Goal: Task Accomplishment & Management: Use online tool/utility

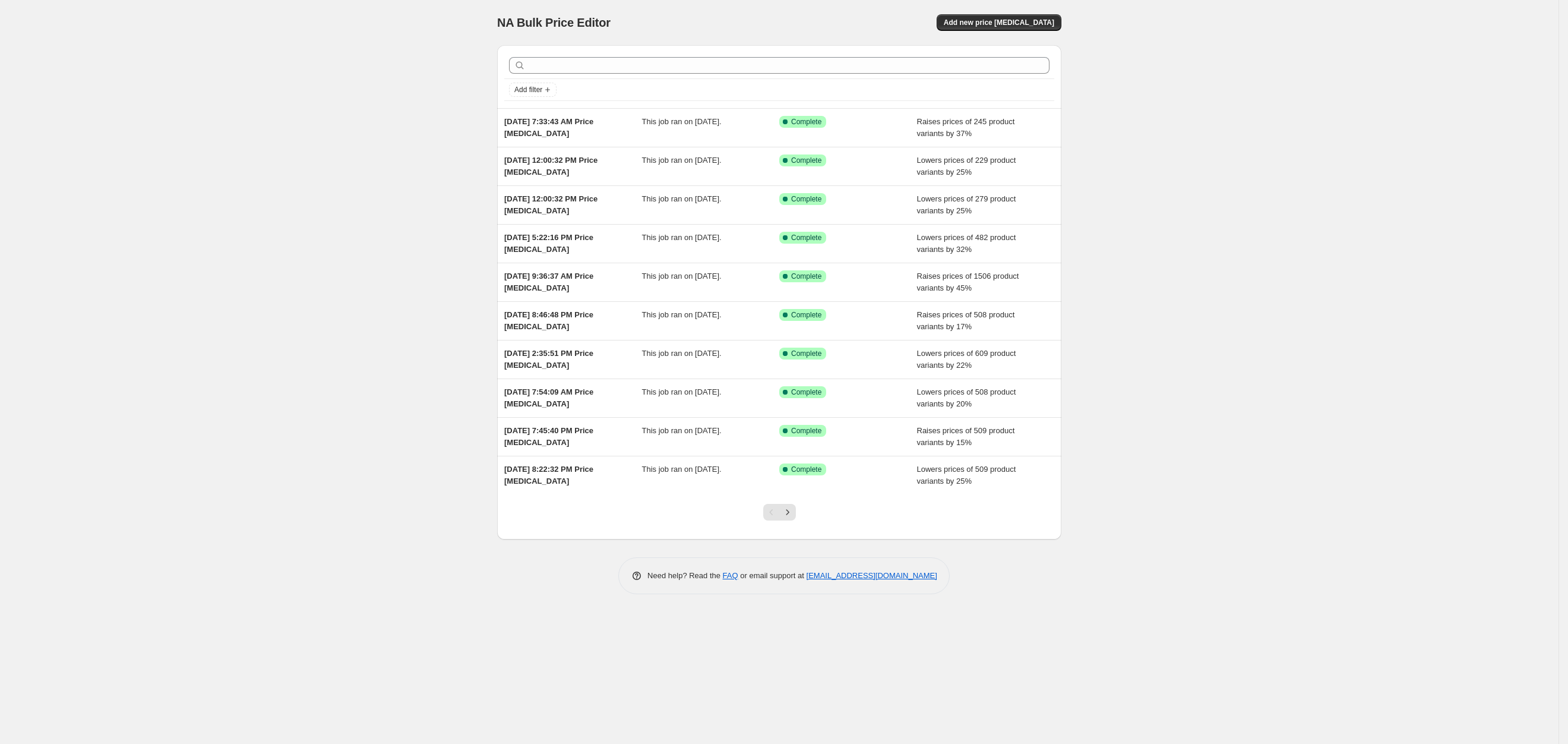
drag, startPoint x: 1033, startPoint y: 32, endPoint x: 1055, endPoint y: 49, distance: 27.8
click at [1033, 32] on div "NA Bulk Price Editor. This page is ready NA Bulk Price Editor Add new price [ME…" at bounding box center [779, 22] width 564 height 45
click at [1037, 29] on button "Add new price [MEDICAL_DATA]" at bounding box center [999, 23] width 125 height 17
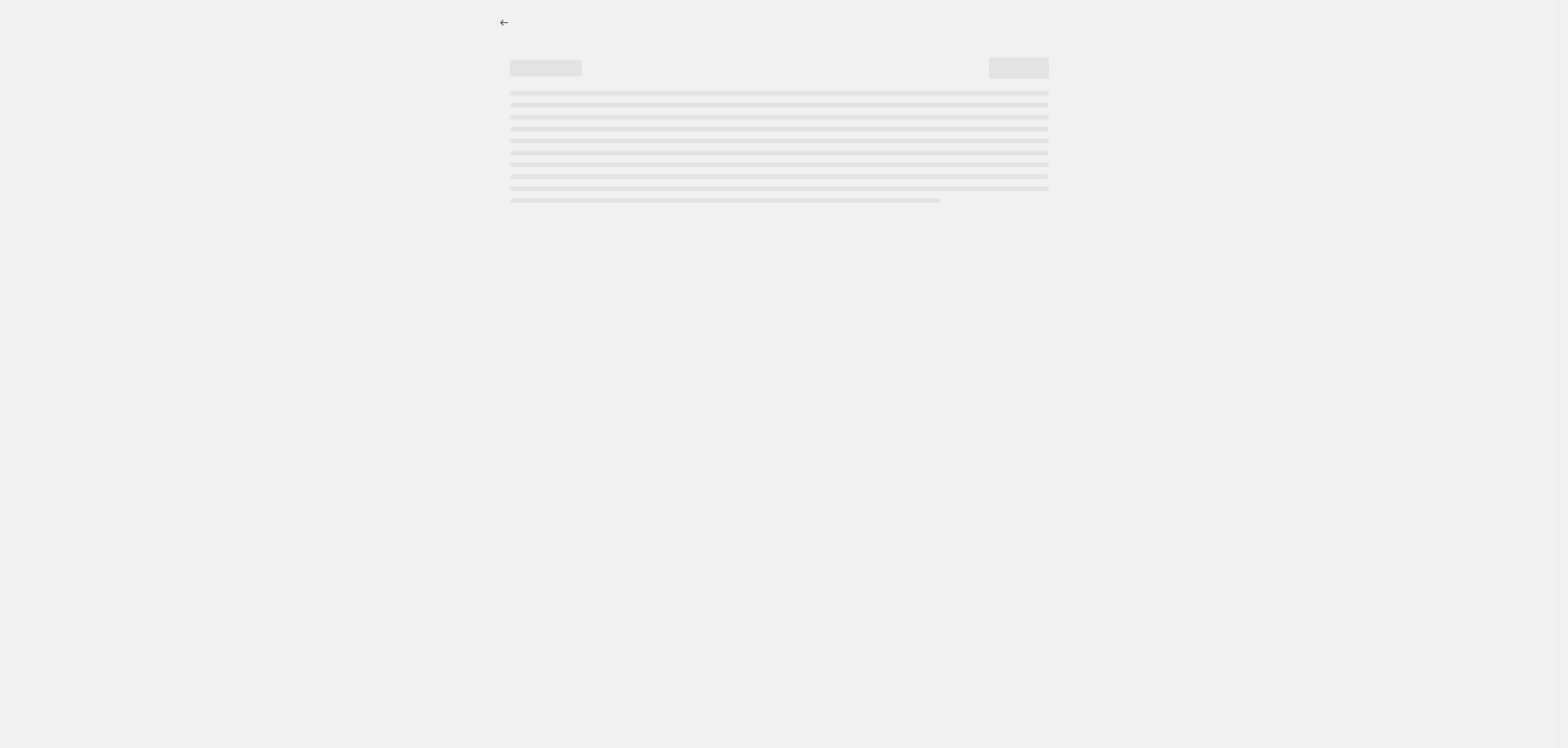
select select "percentage"
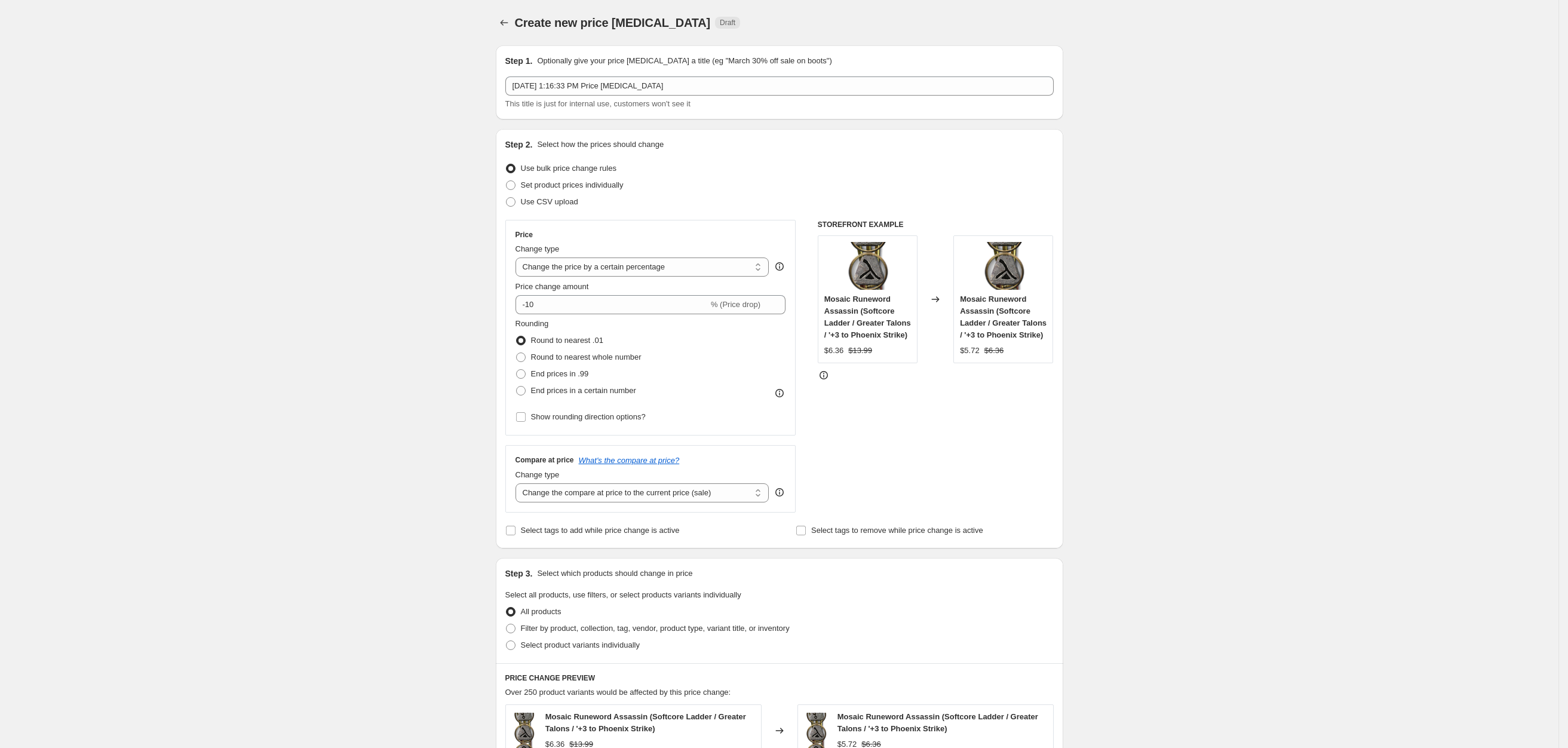
click at [211, 261] on div "Create new price [MEDICAL_DATA]. This page is ready Create new price [MEDICAL_D…" at bounding box center [779, 603] width 1559 height 1205
click at [154, 177] on div "Create new price [MEDICAL_DATA]. This page is ready Create new price [MEDICAL_D…" at bounding box center [779, 603] width 1559 height 1205
drag, startPoint x: 561, startPoint y: 303, endPoint x: 384, endPoint y: 292, distance: 177.3
click at [442, 301] on div "Create new price [MEDICAL_DATA]. This page is ready Create new price [MEDICAL_D…" at bounding box center [779, 603] width 1559 height 1205
type input "20"
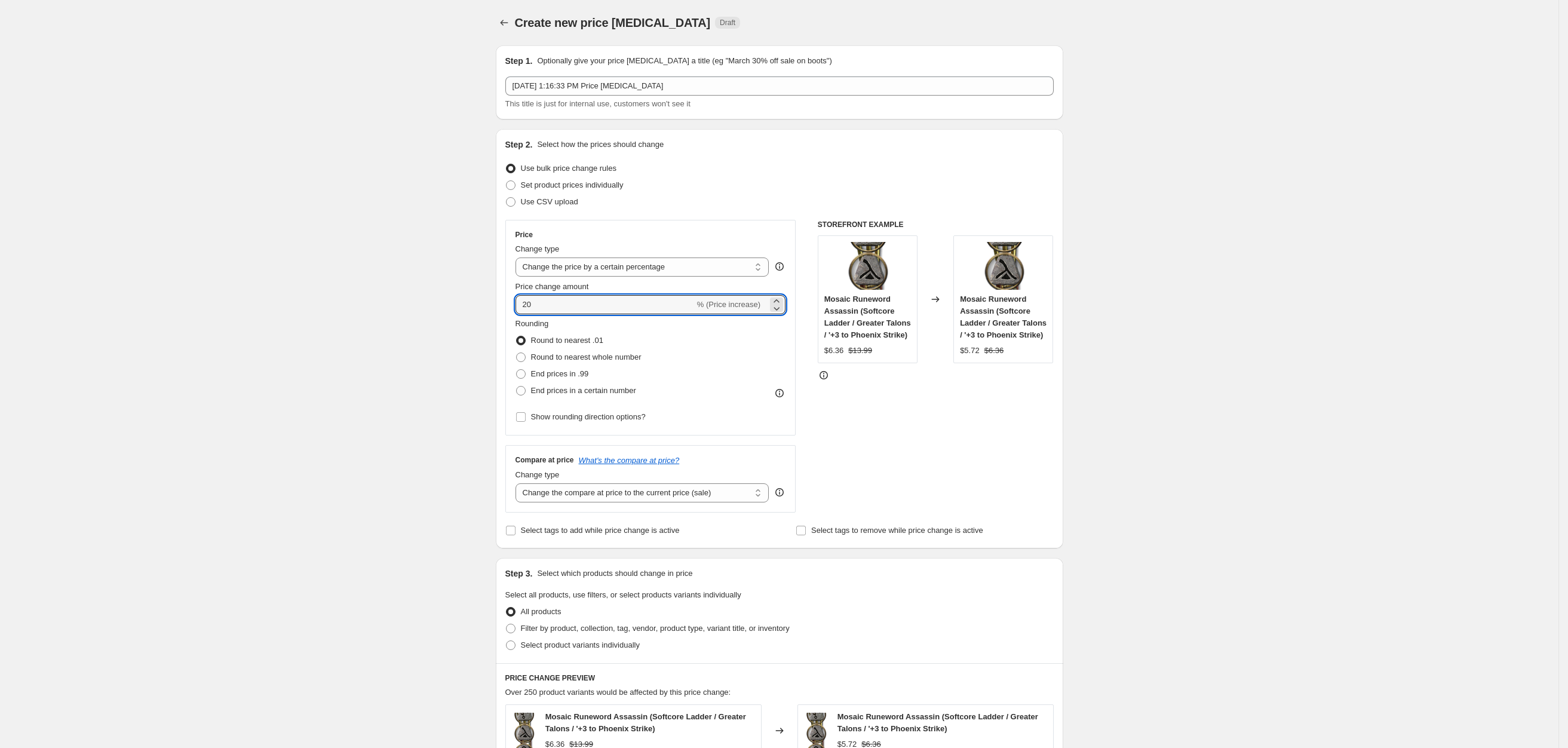
drag, startPoint x: 401, startPoint y: 312, endPoint x: 411, endPoint y: 324, distance: 15.6
click at [403, 312] on div "Create new price [MEDICAL_DATA]. This page is ready Create new price [MEDICAL_D…" at bounding box center [779, 603] width 1559 height 1205
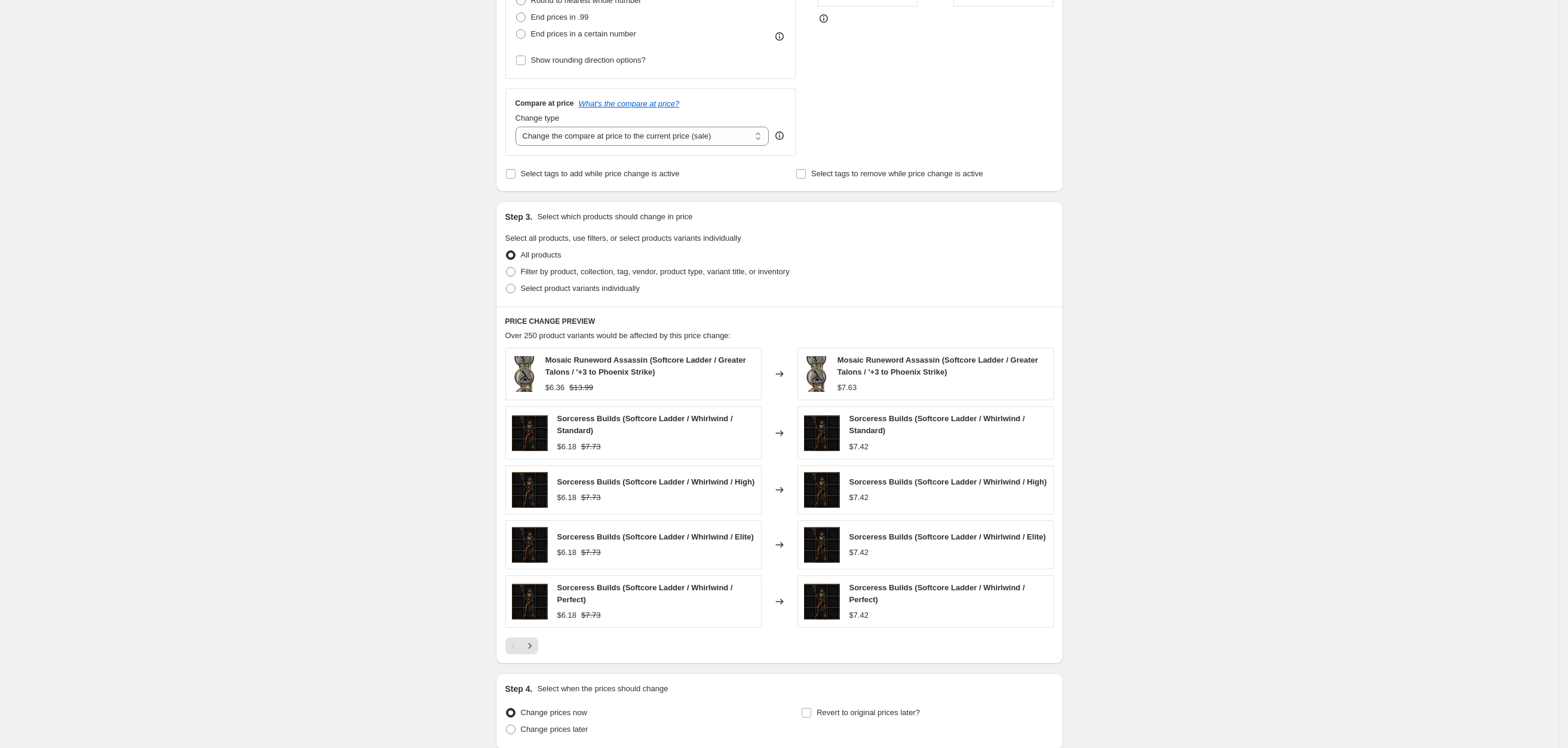
scroll to position [359, 0]
click at [552, 265] on span "Filter by product, collection, tag, vendor, product type, variant title, or inv…" at bounding box center [655, 270] width 269 height 9
click at [507, 265] on input "Filter by product, collection, tag, vendor, product type, variant title, or inv…" at bounding box center [506, 265] width 1 height 1
radio input "true"
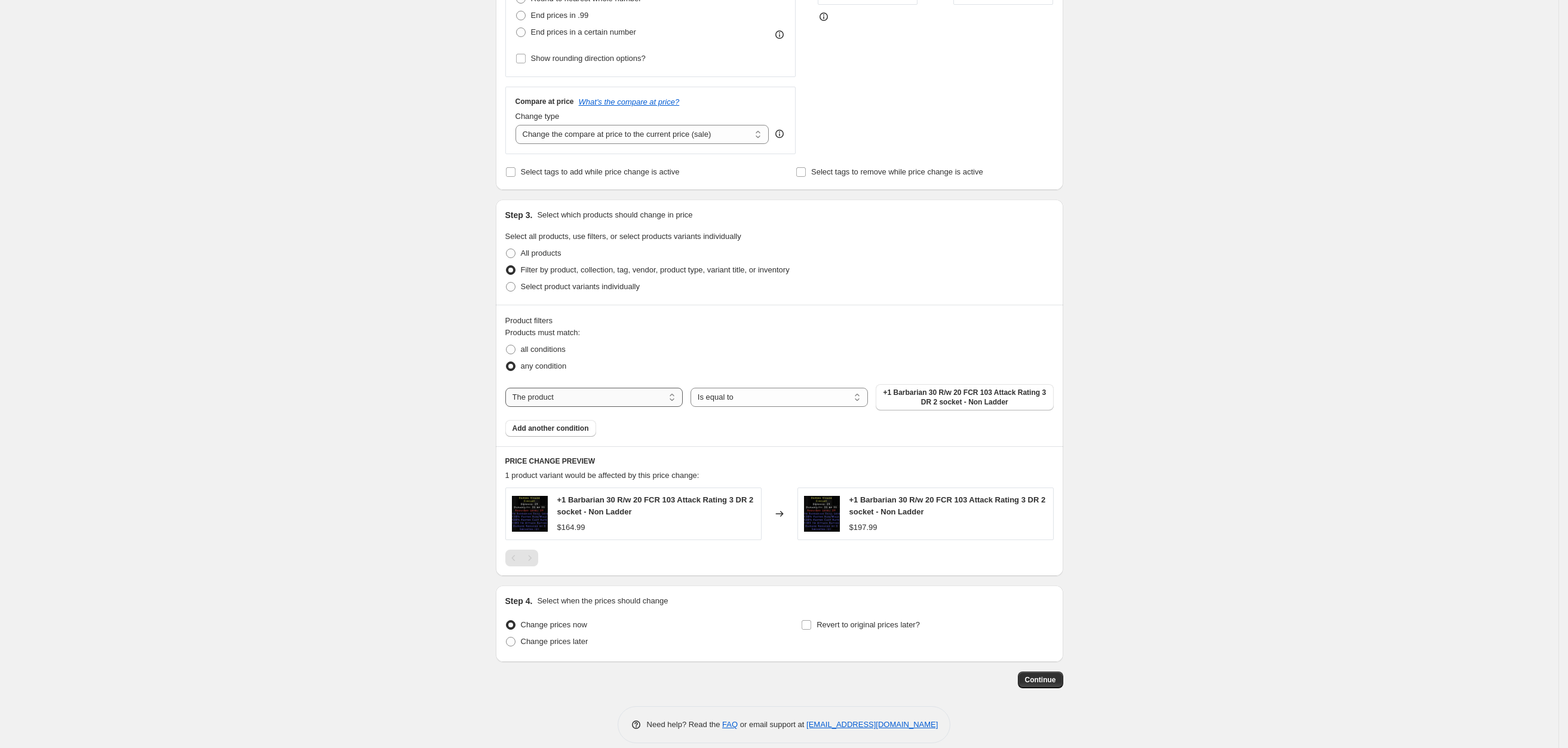
drag, startPoint x: 641, startPoint y: 395, endPoint x: 647, endPoint y: 390, distance: 7.8
click at [638, 399] on select "The product The product's collection The product's tag The product's vendor The…" at bounding box center [594, 397] width 177 height 19
select select "collection"
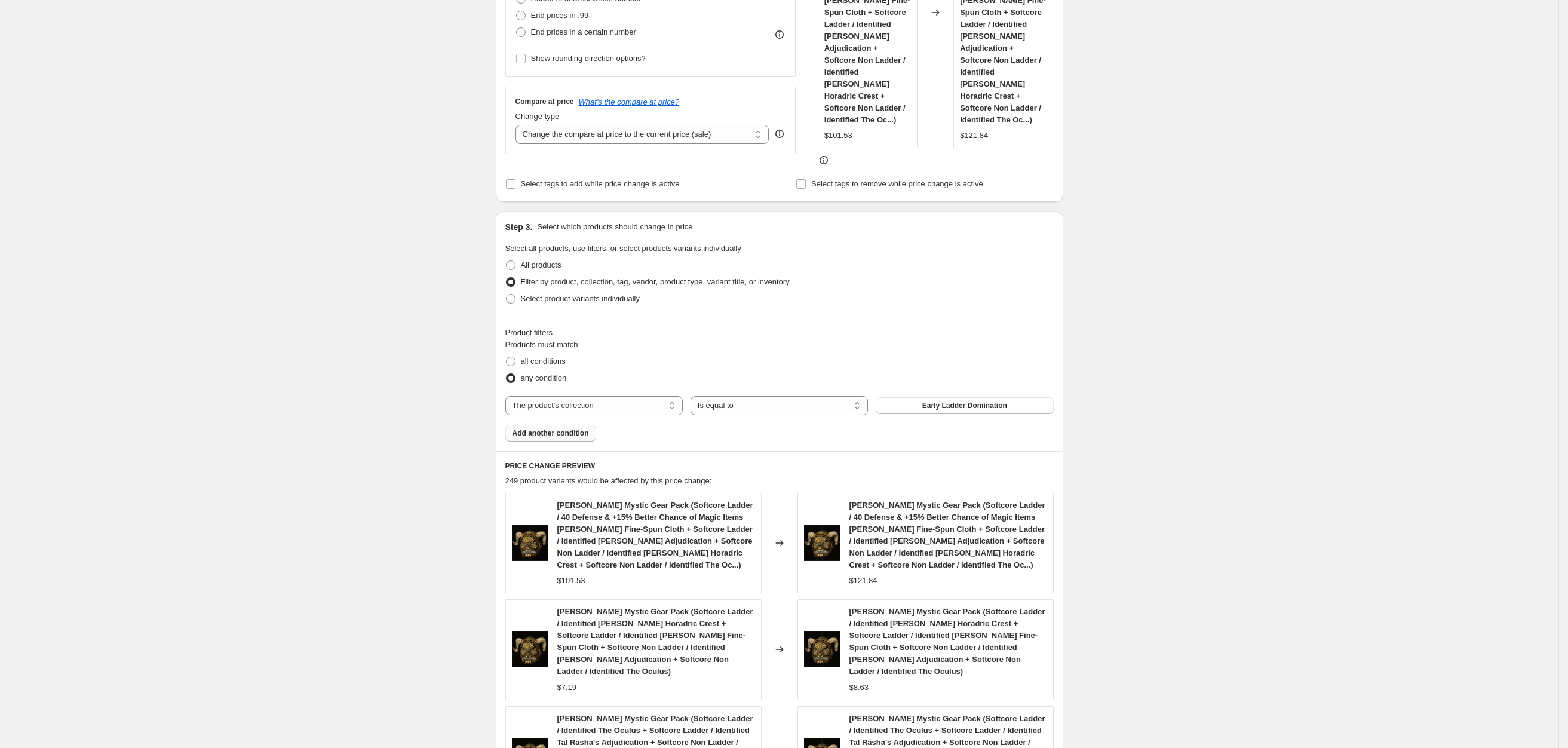
click at [545, 429] on span "Add another condition" at bounding box center [550, 433] width 77 height 10
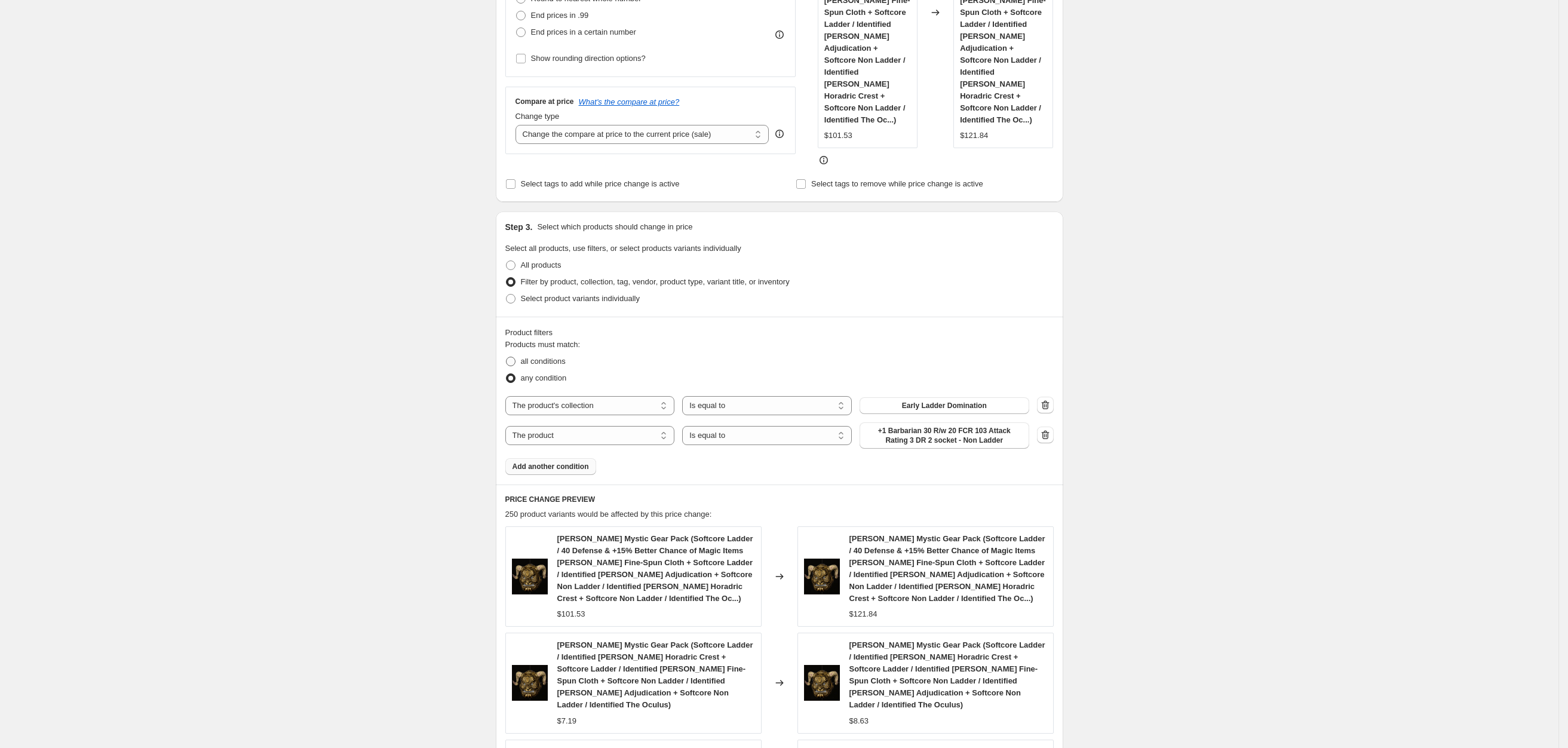
click at [556, 357] on span "all conditions" at bounding box center [543, 361] width 45 height 9
click at [507, 357] on input "all conditions" at bounding box center [506, 357] width 1 height 1
radio input "true"
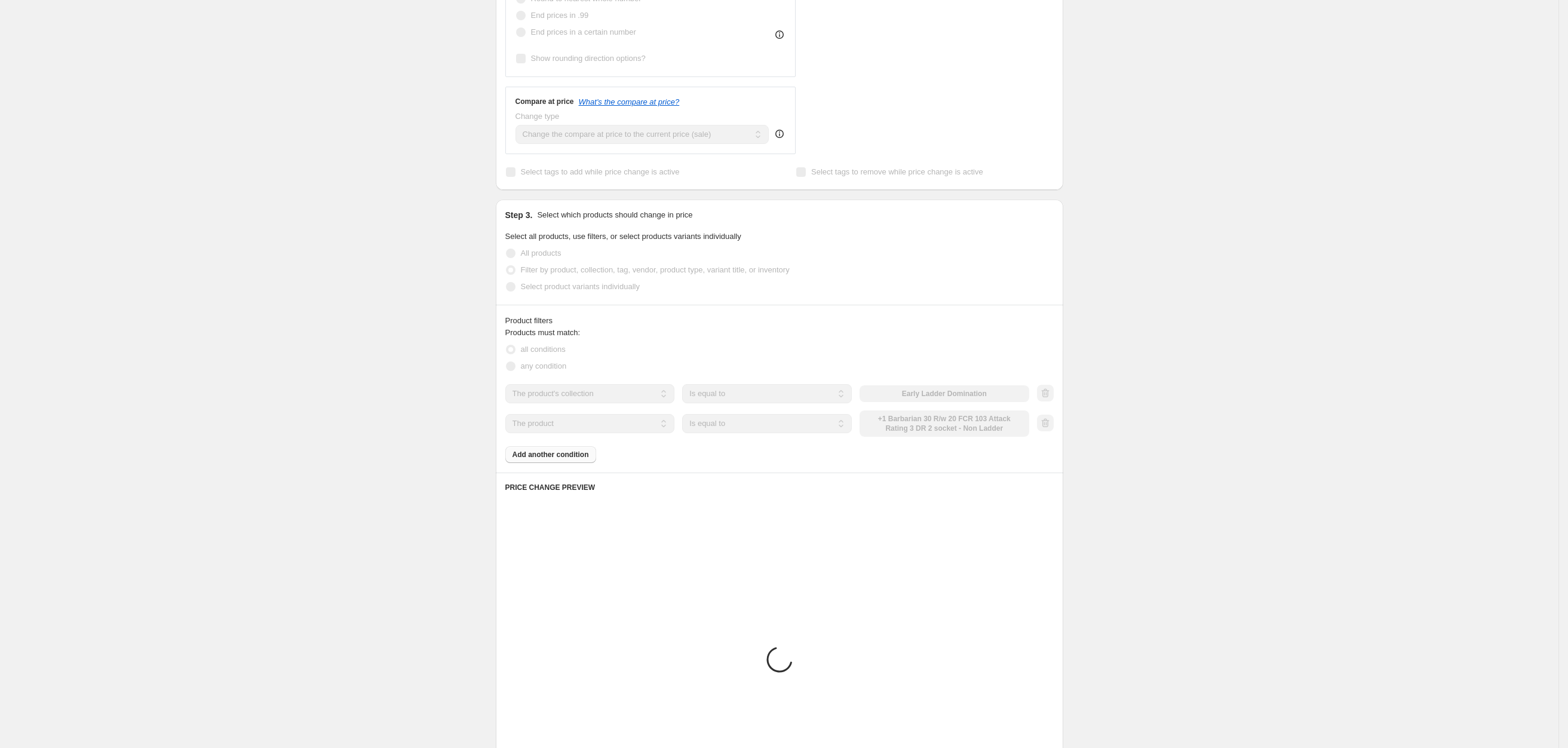
scroll to position [314, 0]
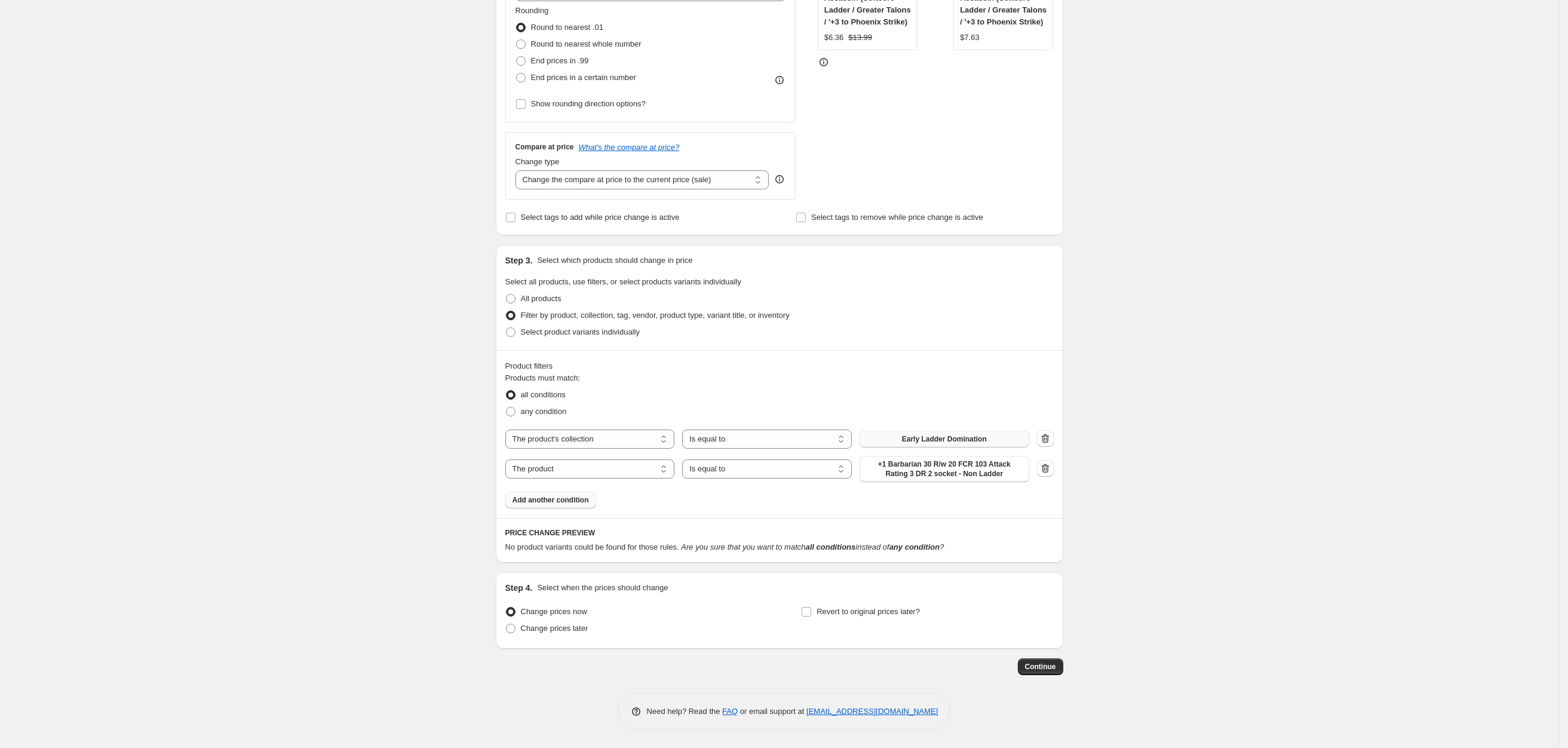
click at [931, 439] on span "Early Ladder Domination" at bounding box center [945, 439] width 85 height 10
click at [936, 471] on span "+1 Barbarian 30 R/w 20 FCR 103 Attack Rating 3 DR 2 socket - Non Ladder" at bounding box center [944, 469] width 155 height 19
drag, startPoint x: 825, startPoint y: 467, endPoint x: 825, endPoint y: 477, distance: 10.0
click at [825, 467] on select "Is equal to Is not equal to" at bounding box center [767, 469] width 169 height 19
click at [717, 359] on div "Product filters Products must match: all conditions any condition The product T…" at bounding box center [779, 434] width 567 height 168
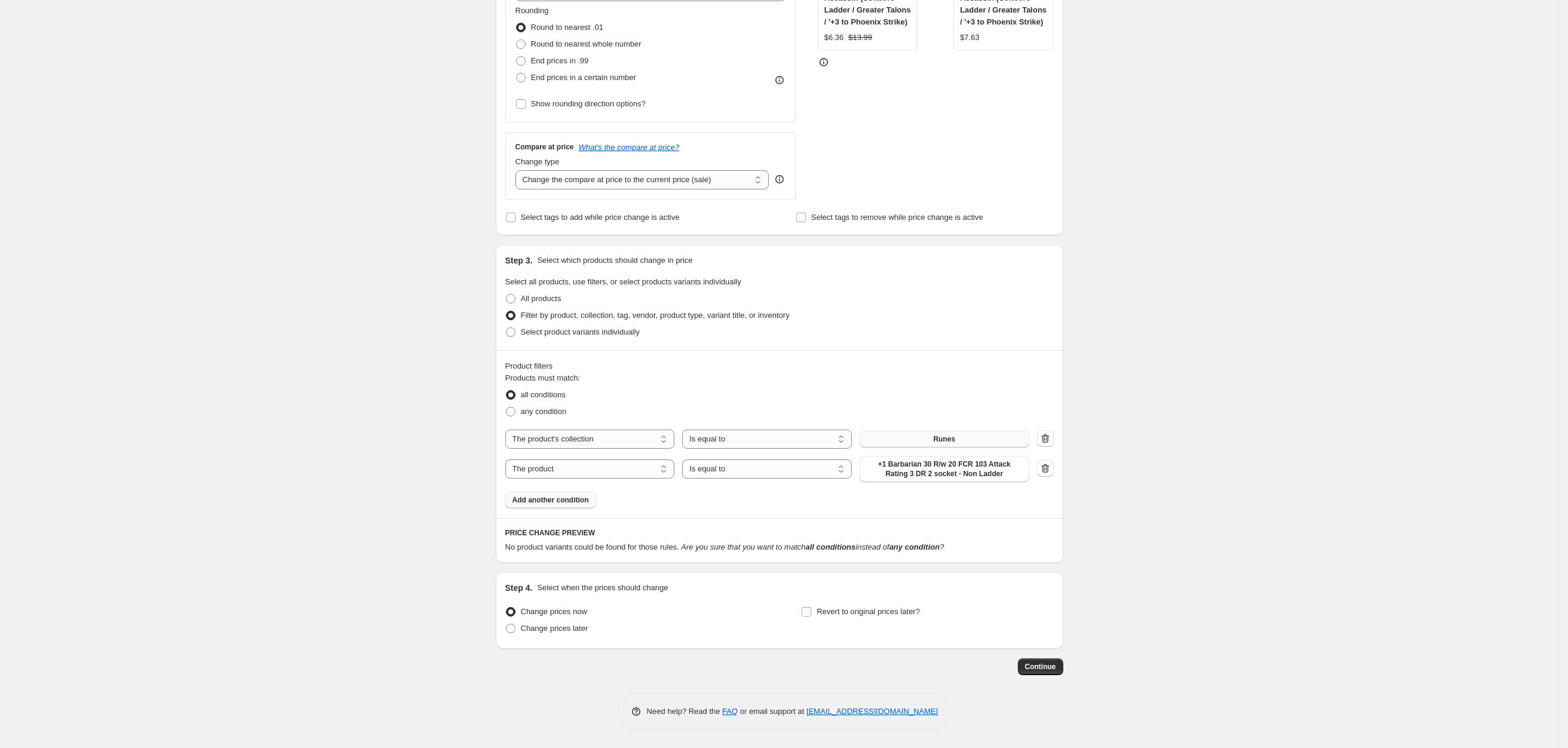
drag, startPoint x: 603, startPoint y: 463, endPoint x: 726, endPoint y: 418, distance: 131.0
click at [601, 463] on select "The product The product's collection The product's tag The product's vendor The…" at bounding box center [590, 469] width 169 height 19
select select "title"
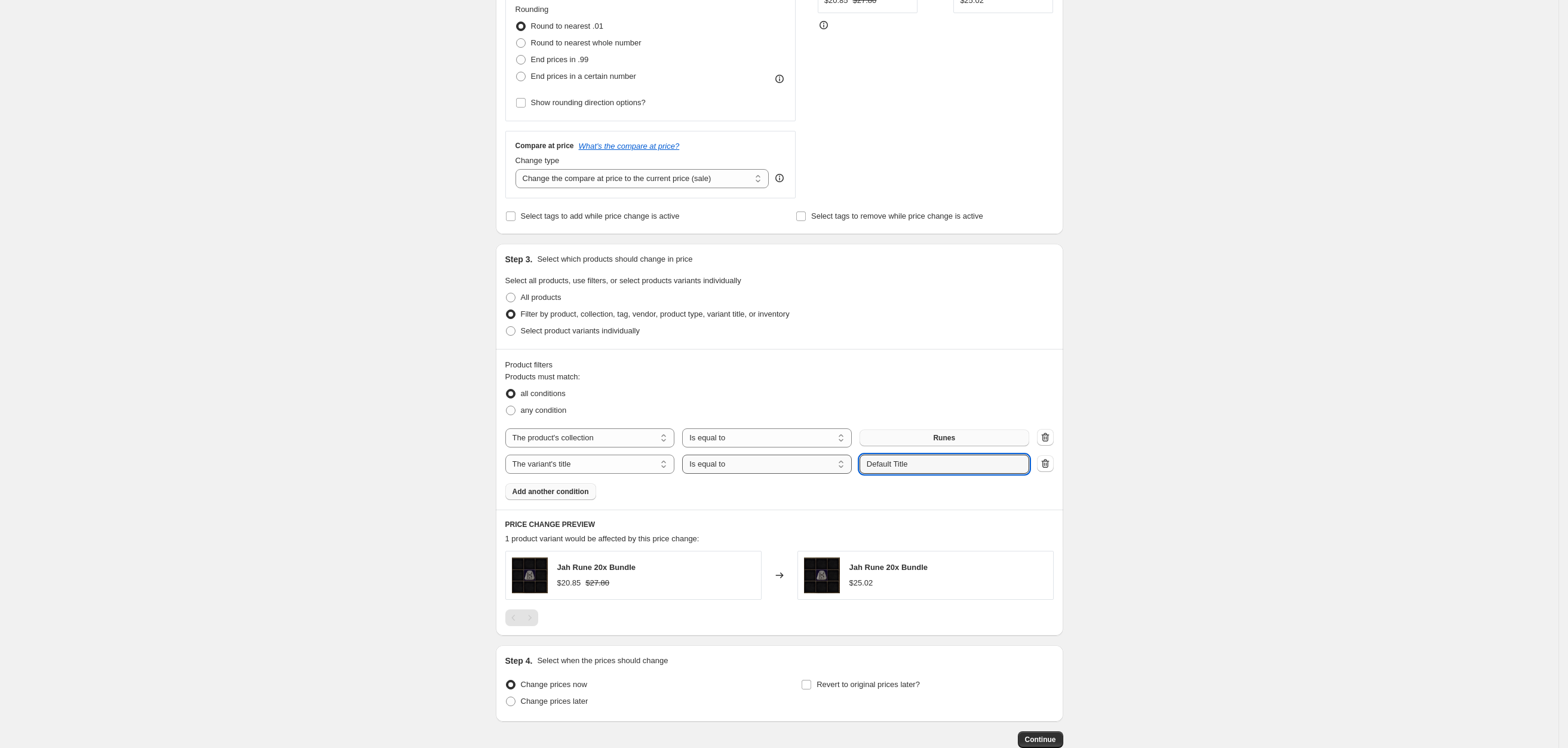
drag, startPoint x: 921, startPoint y: 465, endPoint x: 724, endPoint y: 436, distance: 199.1
click at [762, 457] on div "The product The product's collection The product's tag The product's vendor The…" at bounding box center [767, 464] width 524 height 19
type input "non ladder"
click at [1117, 334] on div "Create new price [MEDICAL_DATA]. This page is ready Create new price [MEDICAL_D…" at bounding box center [779, 253] width 1559 height 1135
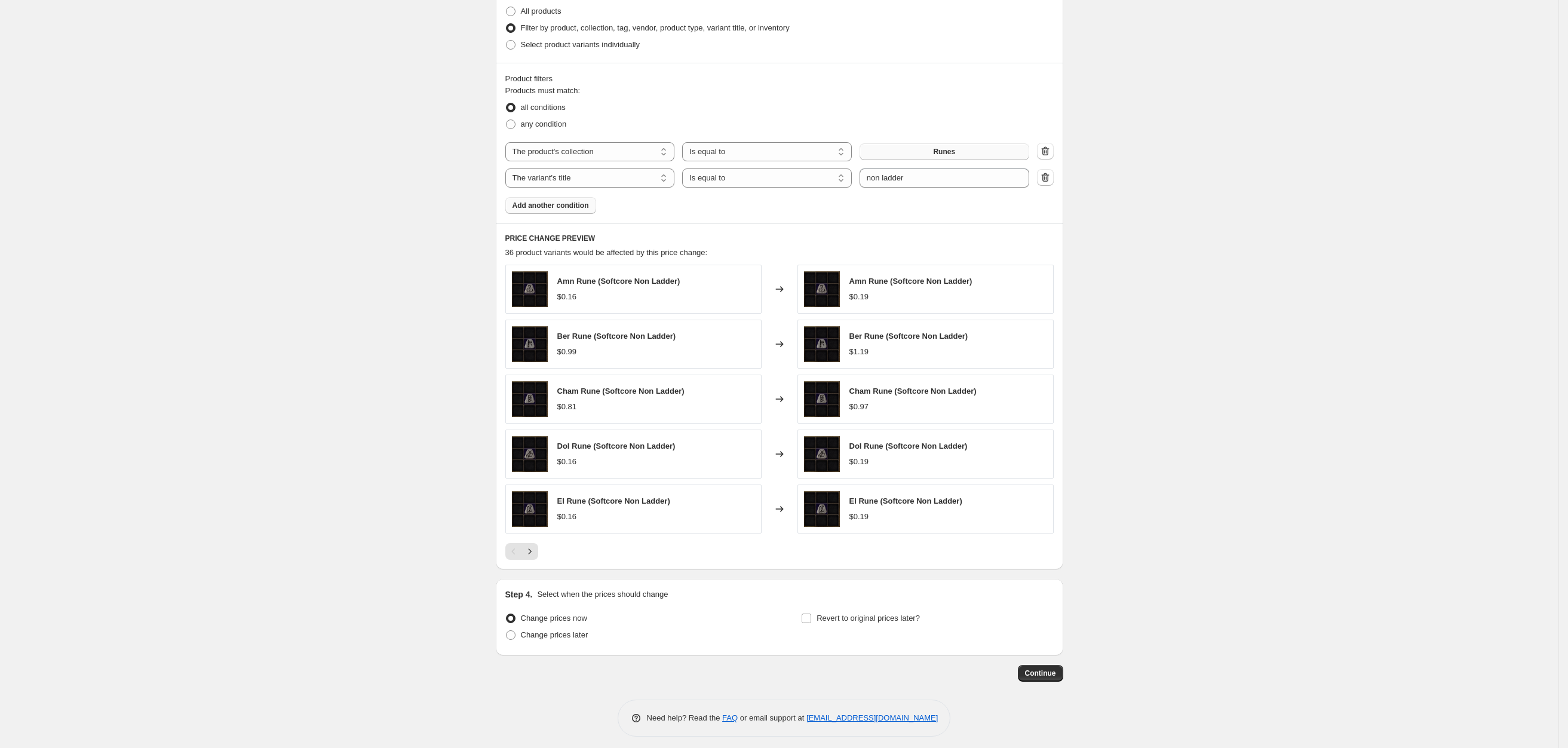
scroll to position [611, 0]
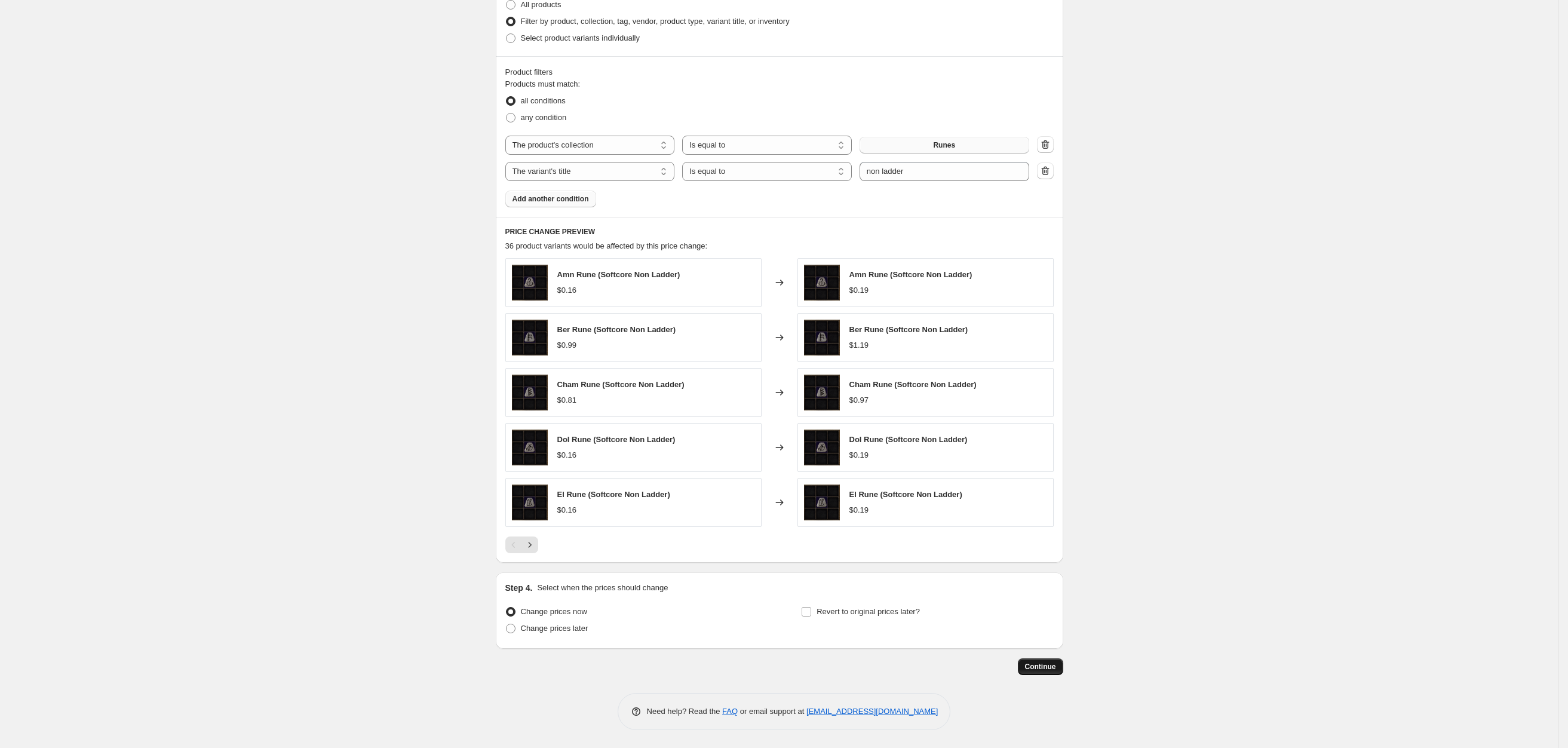
click at [1056, 670] on span "Continue" at bounding box center [1041, 667] width 31 height 10
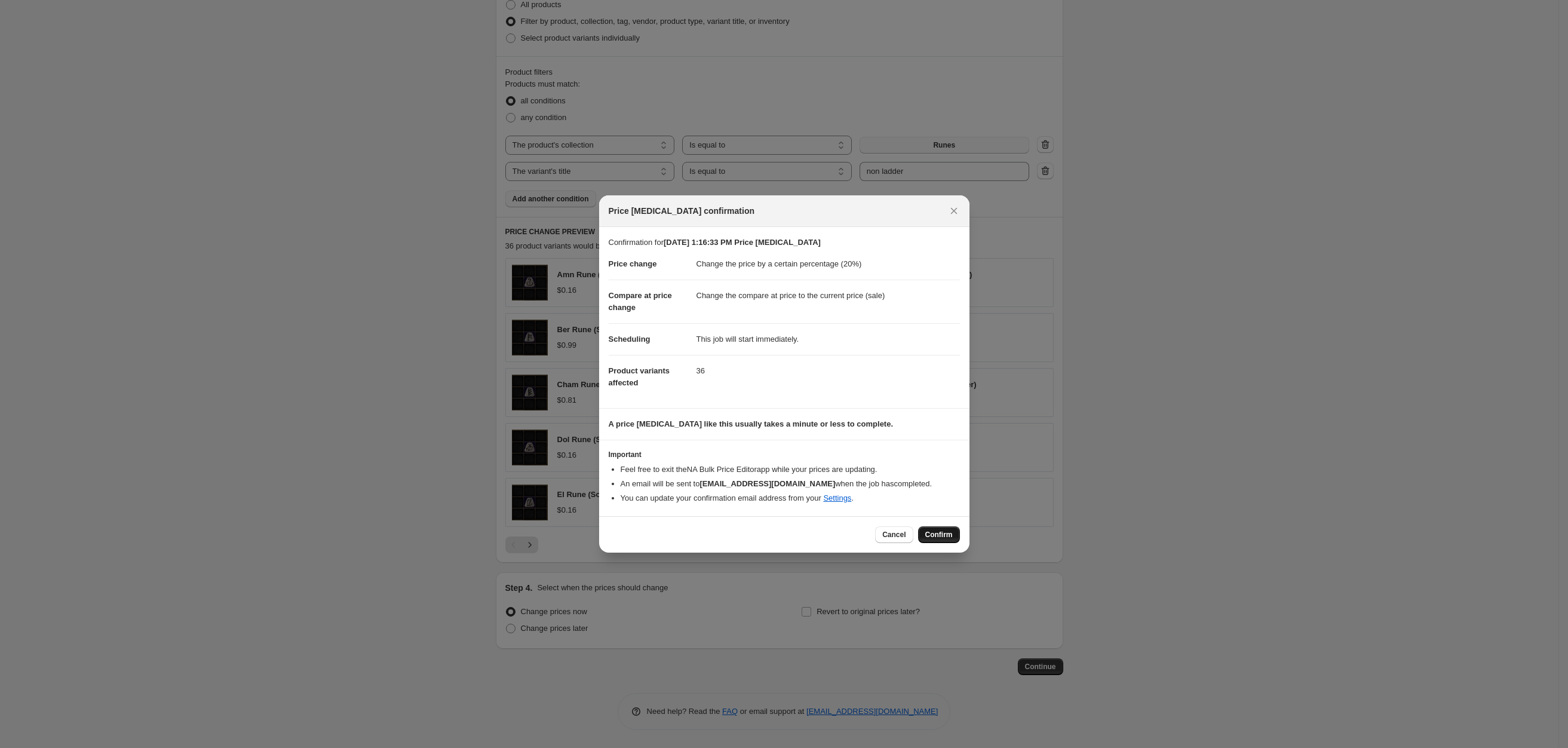
click at [943, 531] on span "Confirm" at bounding box center [939, 535] width 27 height 10
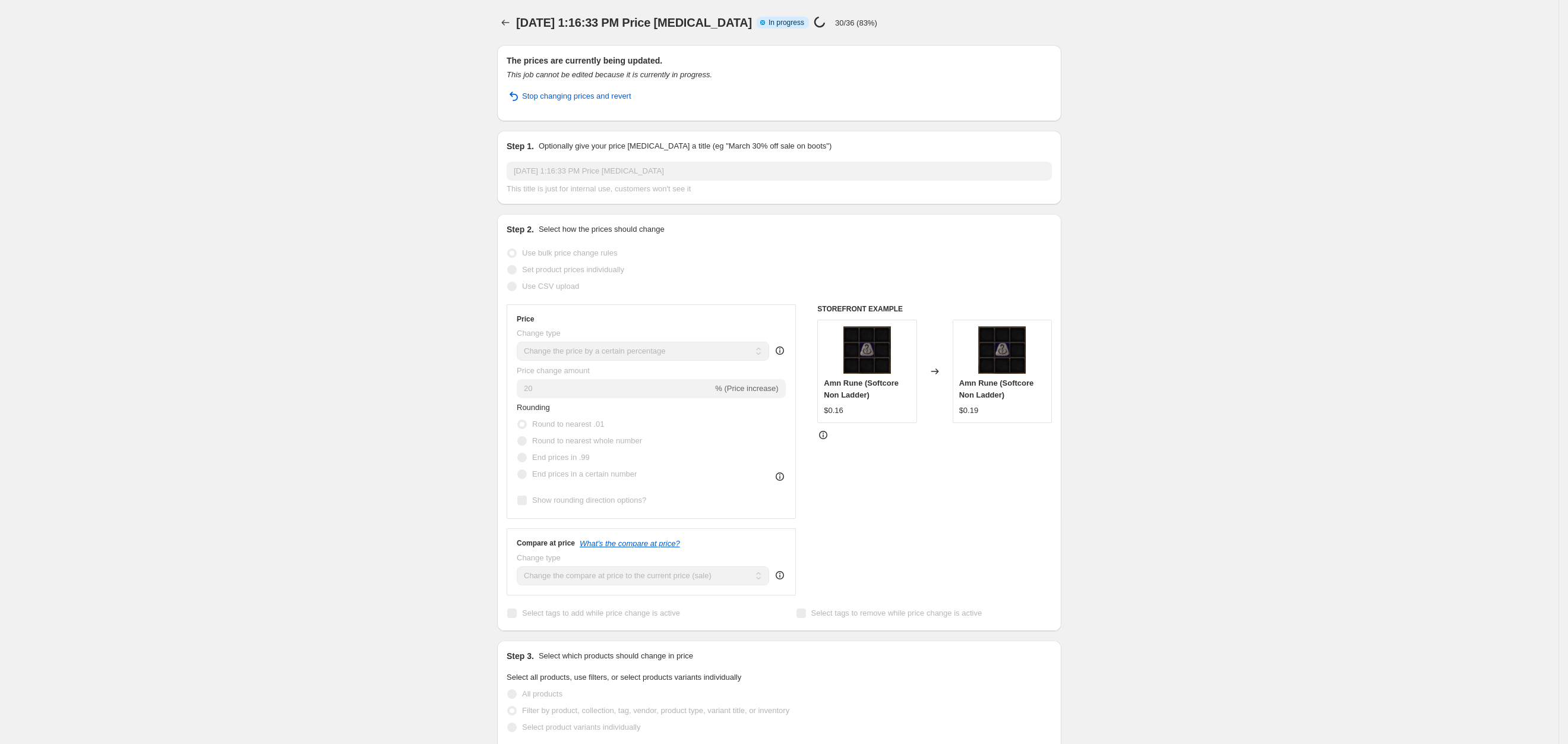
select select "percentage"
select select "collection"
select select "title"
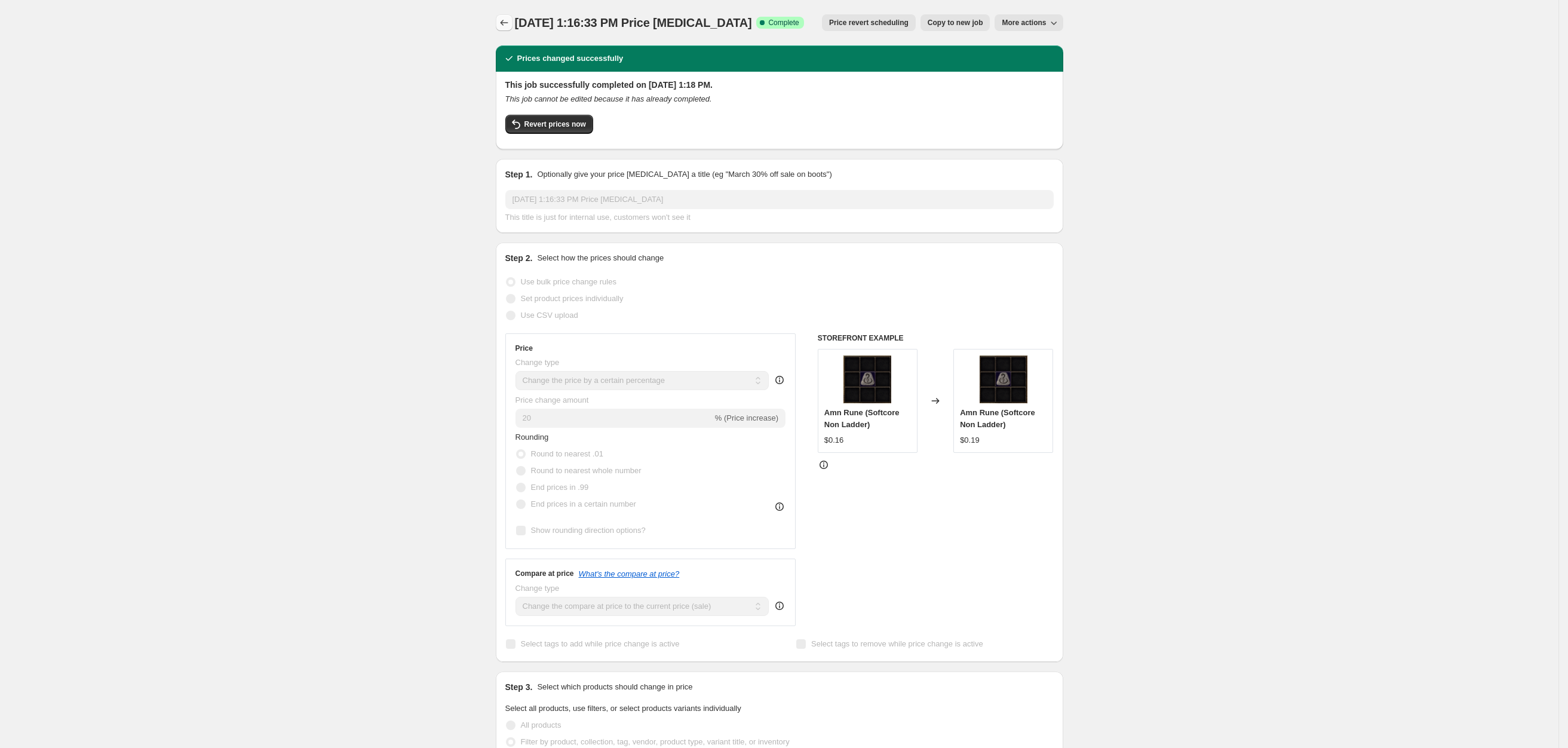
click at [504, 14] on button "Price change jobs" at bounding box center [505, 23] width 17 height 17
